Goal: Navigation & Orientation: Find specific page/section

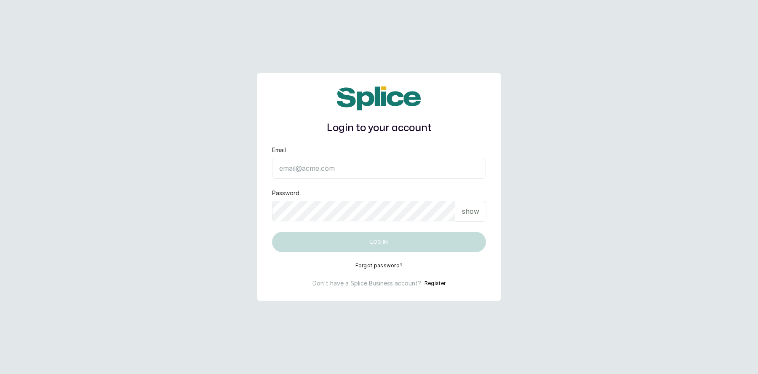
click at [317, 163] on input "Email" at bounding box center [379, 168] width 214 height 21
type input "[EMAIL_ADDRESS][DOMAIN_NAME]"
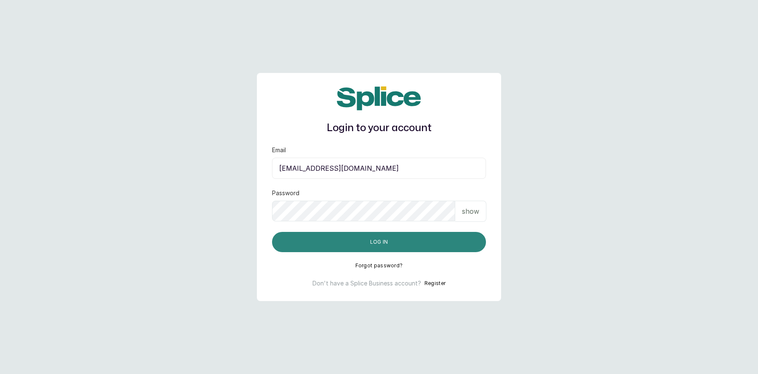
click at [362, 244] on button "Log in" at bounding box center [379, 242] width 214 height 20
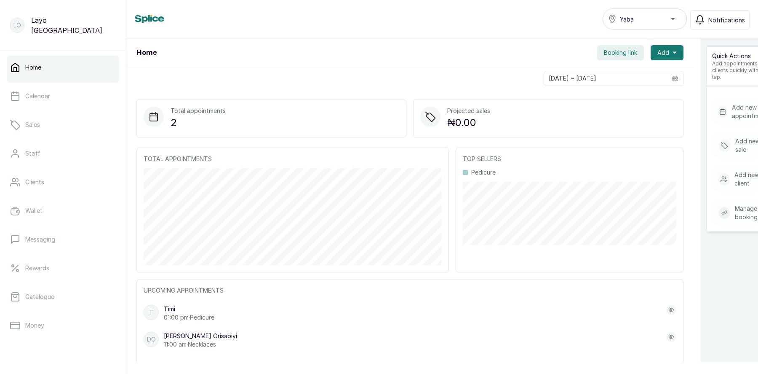
click at [616, 49] on span "Booking link" at bounding box center [620, 52] width 33 height 8
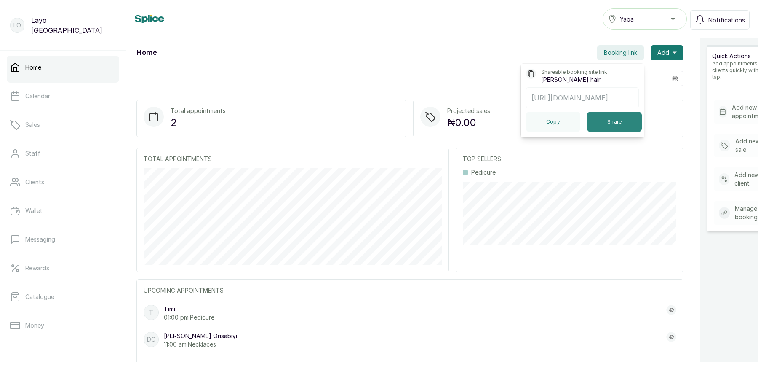
click at [610, 127] on button "Share" at bounding box center [614, 122] width 55 height 20
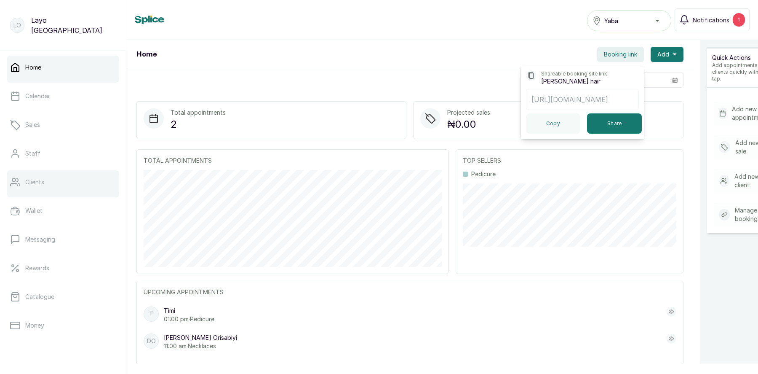
click at [37, 182] on p "Clients" at bounding box center [34, 182] width 19 height 8
